Goal: Entertainment & Leisure: Consume media (video, audio)

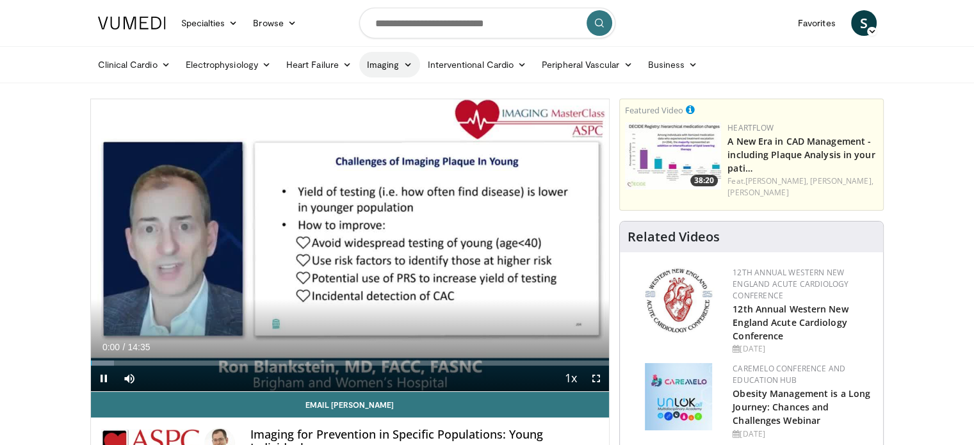
click at [381, 65] on link "Imaging" at bounding box center [389, 65] width 61 height 26
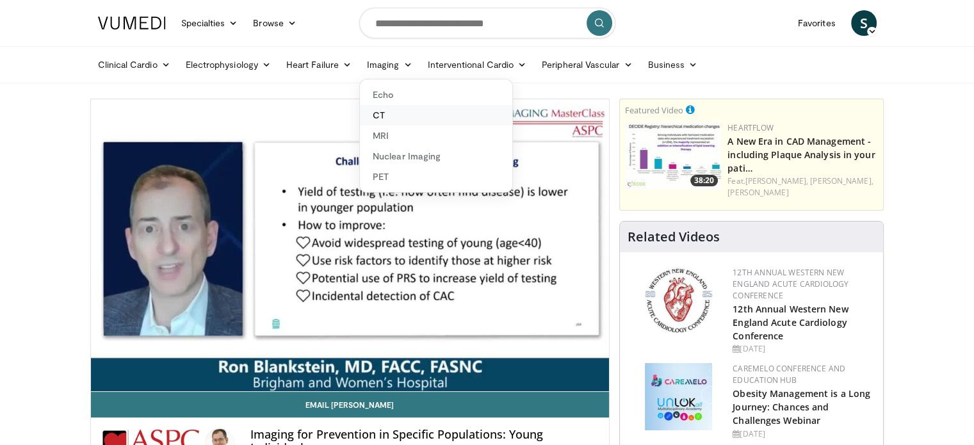
click at [377, 115] on link "CT" at bounding box center [436, 115] width 152 height 21
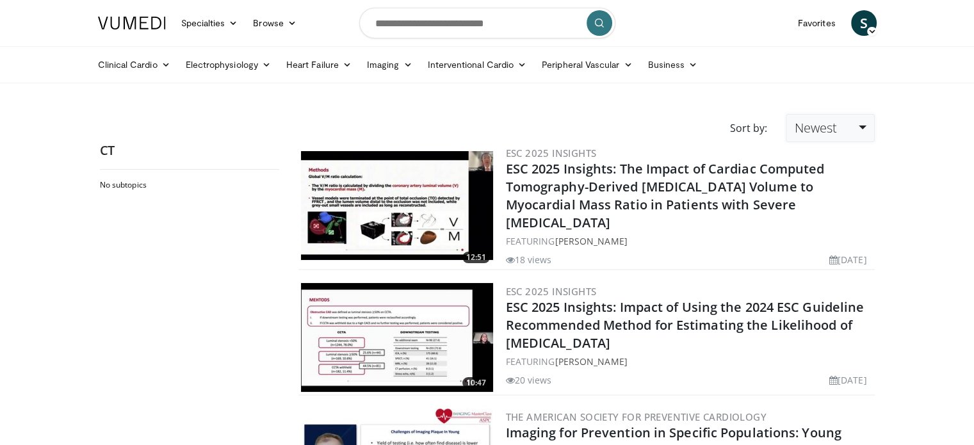
click at [832, 125] on span "Newest" at bounding box center [815, 127] width 42 height 17
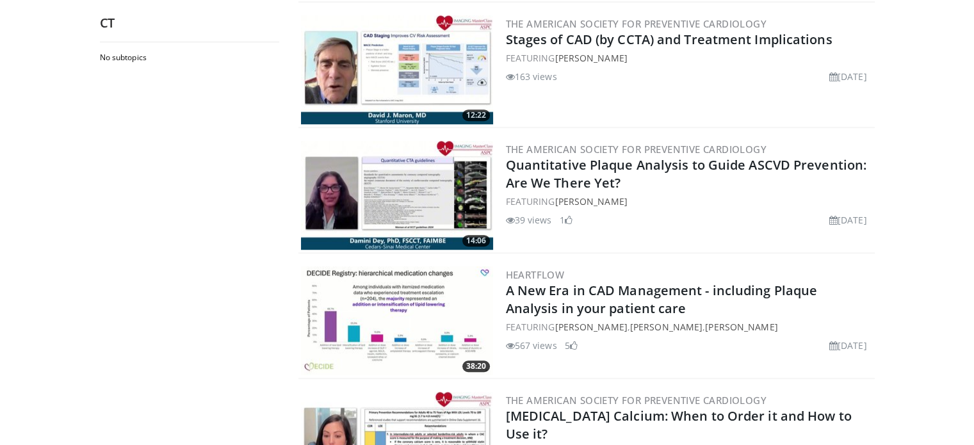
scroll to position [896, 0]
click at [357, 190] on img at bounding box center [397, 194] width 192 height 109
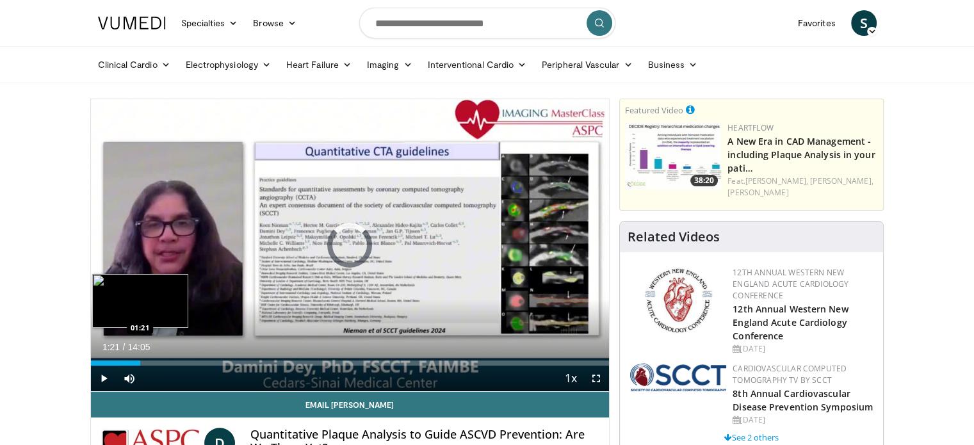
click at [140, 361] on div "Loaded : 5.90% 01:21 01:21" at bounding box center [350, 363] width 519 height 5
click at [158, 363] on div "Loaded : 17.72% 01:50 01:50" at bounding box center [350, 363] width 519 height 5
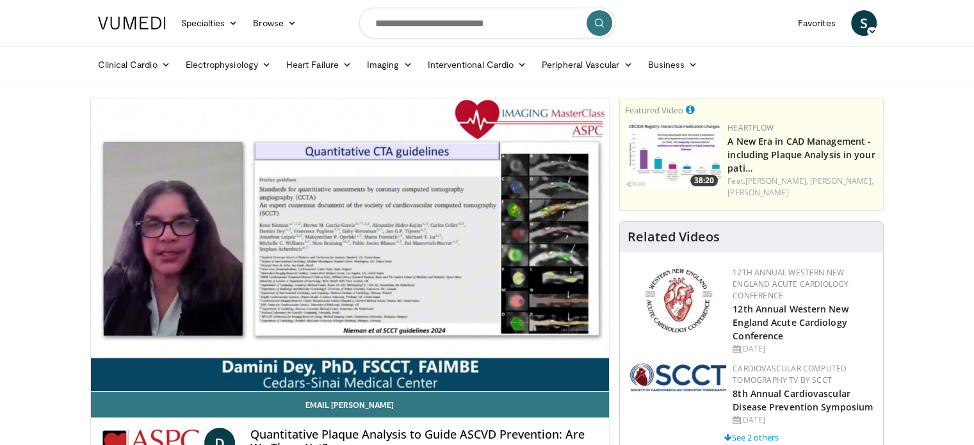
click at [113, 361] on video-js "**********" at bounding box center [350, 245] width 519 height 293
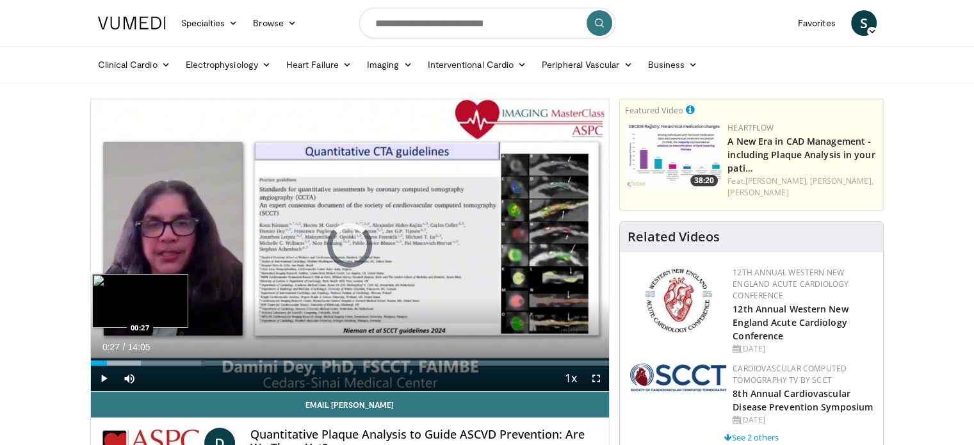
click at [107, 359] on div "Loaded : 21.26% 01:54 00:27" at bounding box center [350, 360] width 519 height 12
click at [117, 361] on div "Loaded : 10.63% 00:27 00:43" at bounding box center [350, 363] width 519 height 5
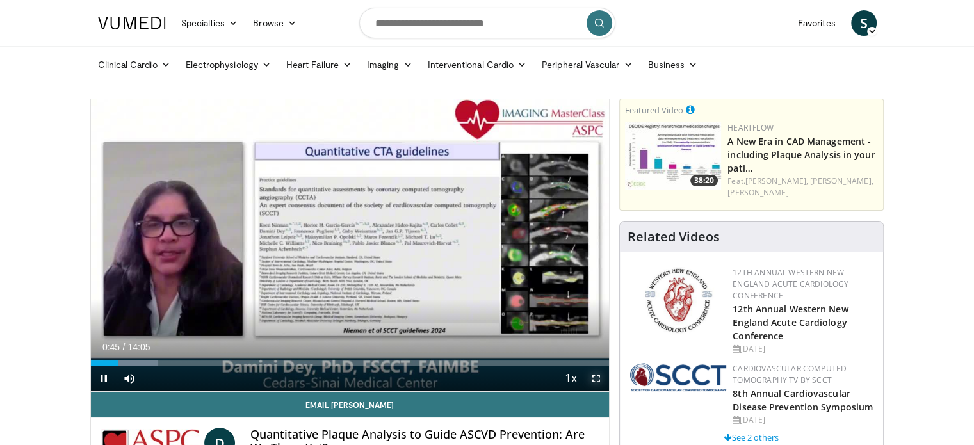
click at [599, 378] on span "Video Player" at bounding box center [597, 379] width 26 height 26
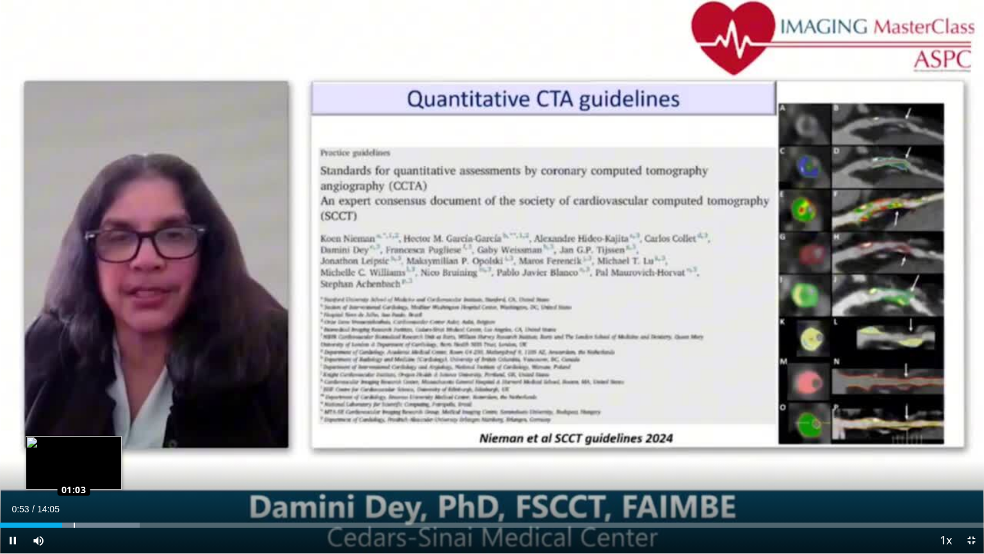
click at [74, 445] on div "Loaded : 14.17% 01:03 01:03" at bounding box center [492, 524] width 984 height 5
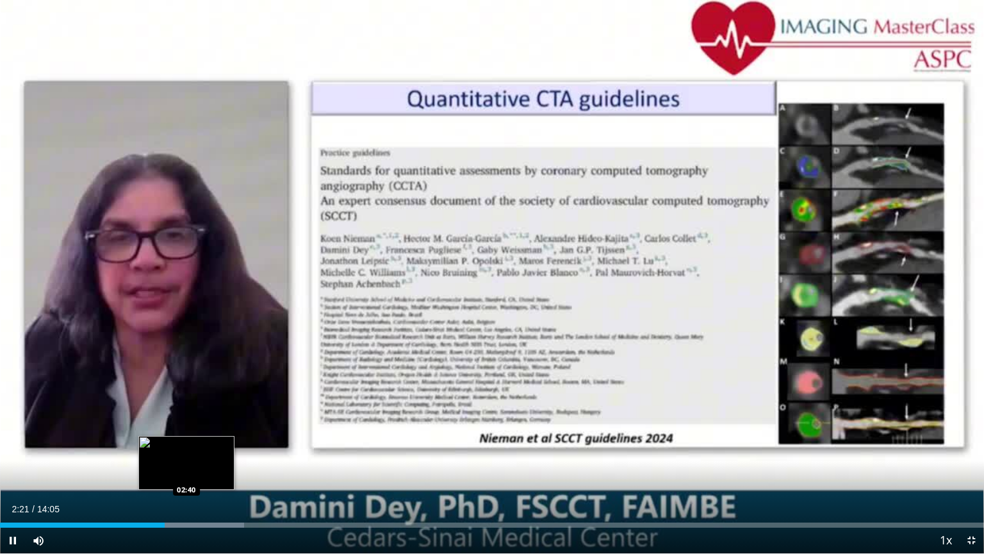
click at [186, 445] on div "Loaded : 24.81% 02:21 02:40" at bounding box center [492, 524] width 984 height 5
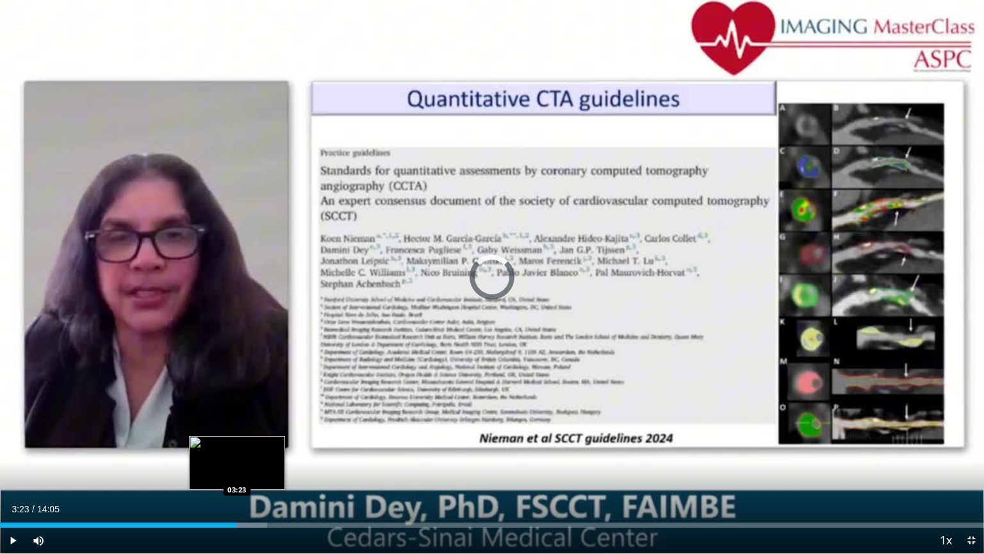
click at [237, 445] on div "Progress Bar" at bounding box center [210, 524] width 113 height 5
